Goal: Communication & Community: Answer question/provide support

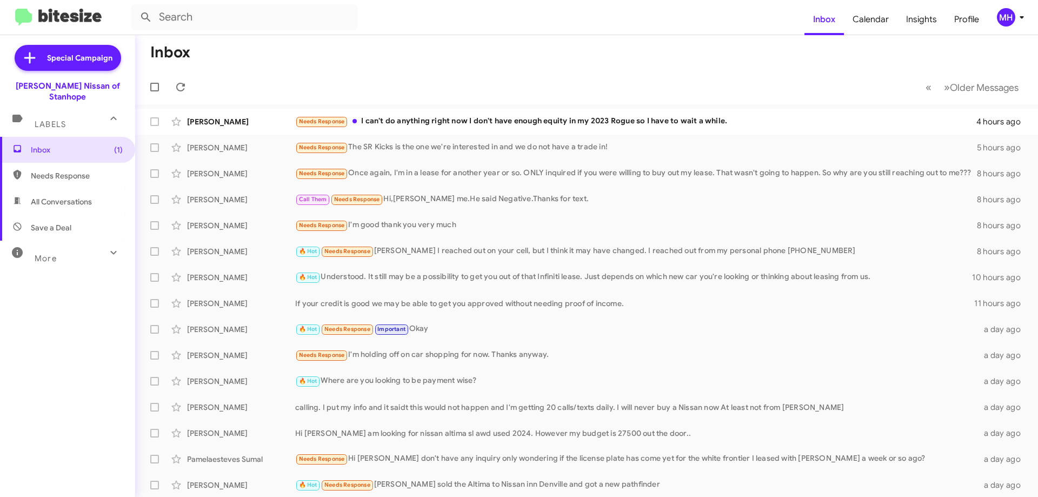
click at [70, 196] on span "All Conversations" at bounding box center [61, 201] width 61 height 11
type input "in:all-conversations"
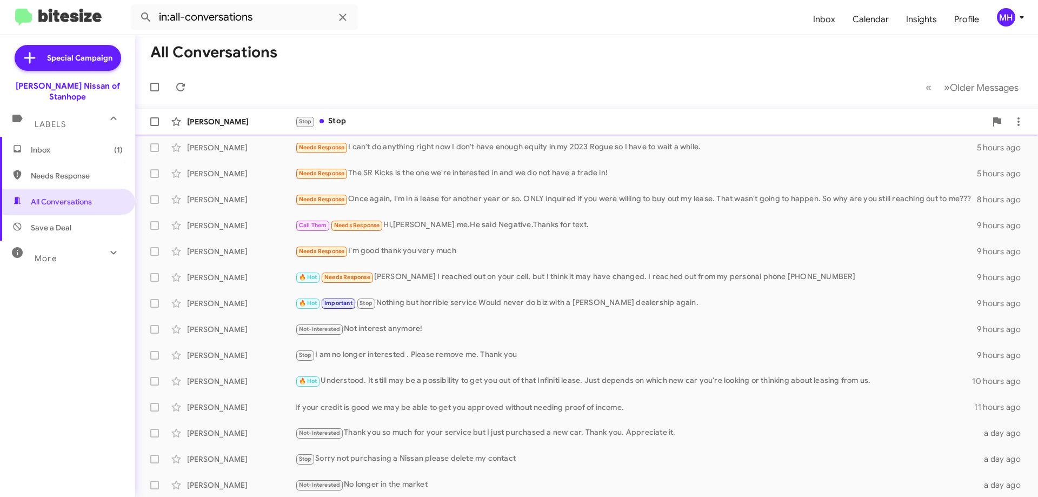
click at [408, 121] on div "Stop Stop" at bounding box center [640, 121] width 691 height 12
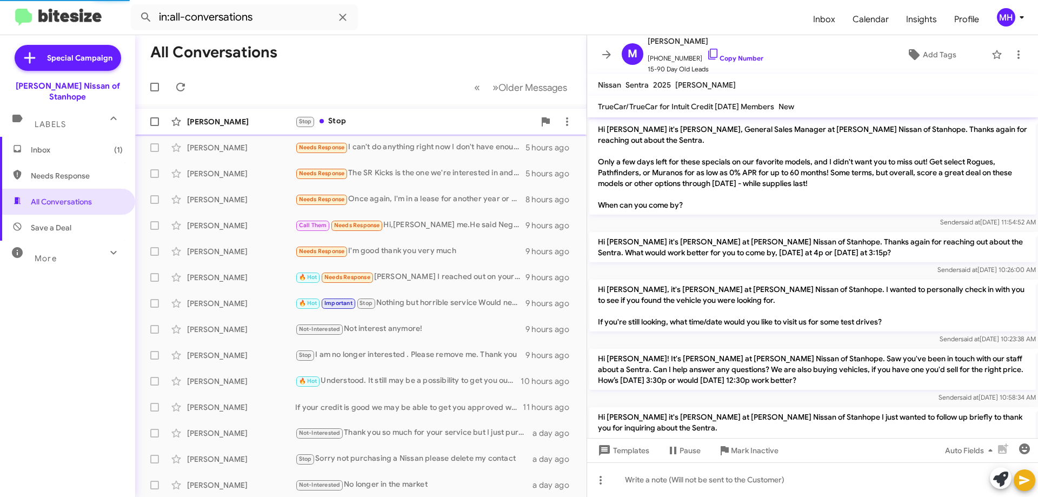
scroll to position [240, 0]
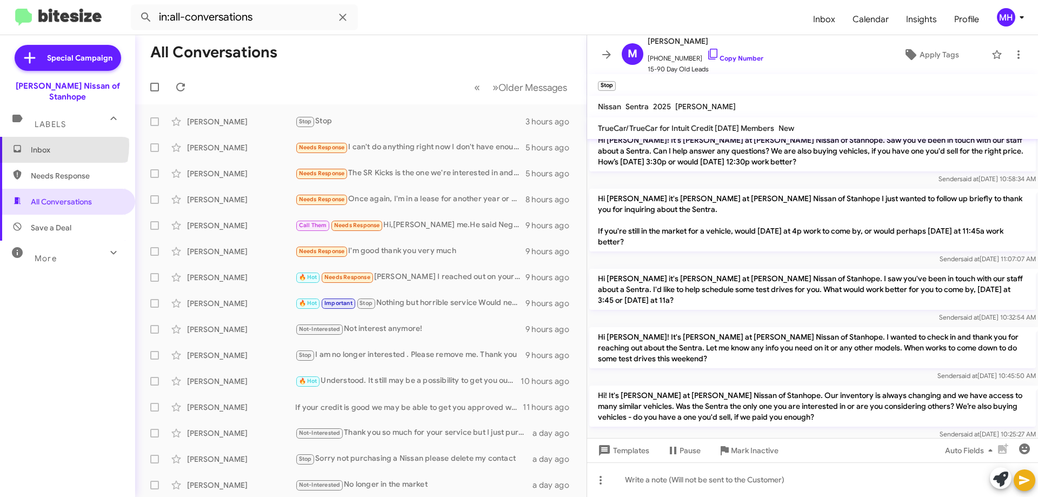
click at [48, 144] on span "Inbox" at bounding box center [77, 149] width 92 height 11
